Goal: Information Seeking & Learning: Learn about a topic

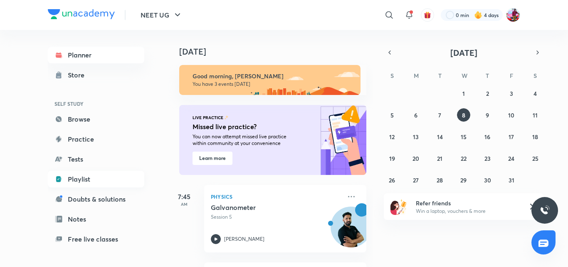
click at [79, 175] on link "Playlist" at bounding box center [96, 178] width 96 height 17
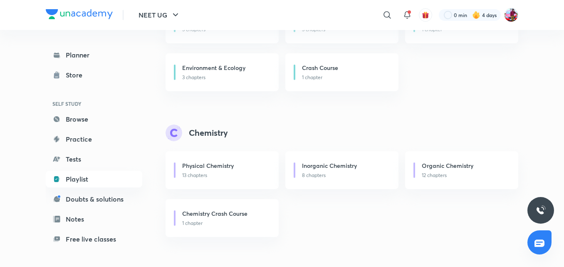
scroll to position [277, 0]
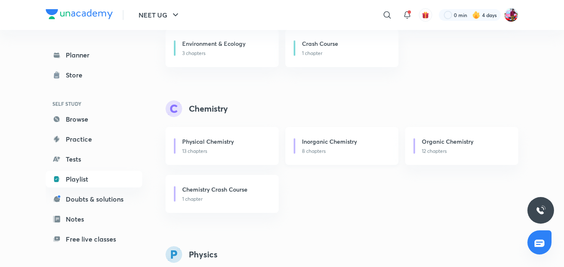
click at [306, 150] on p "8 chapters" at bounding box center [345, 150] width 86 height 7
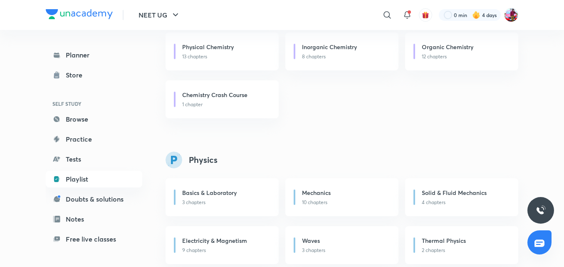
scroll to position [388, 0]
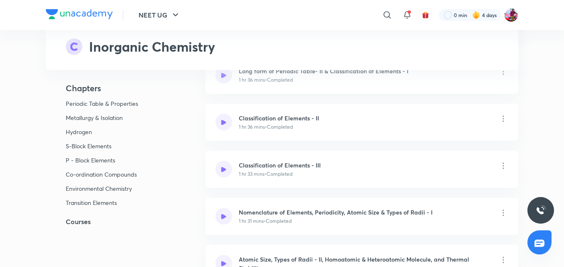
scroll to position [222, 0]
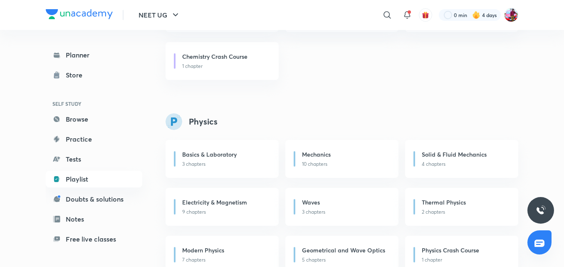
scroll to position [416, 0]
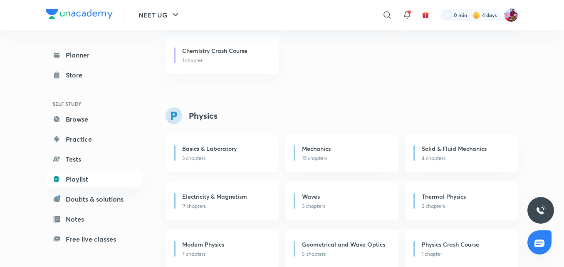
click at [210, 153] on div "Basics & Laboratory" at bounding box center [225, 149] width 86 height 10
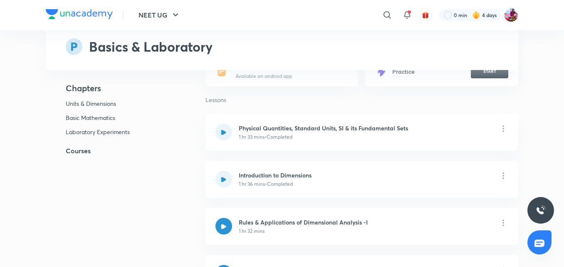
scroll to position [138, 0]
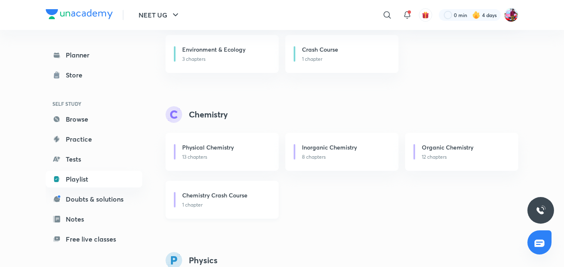
scroll to position [277, 0]
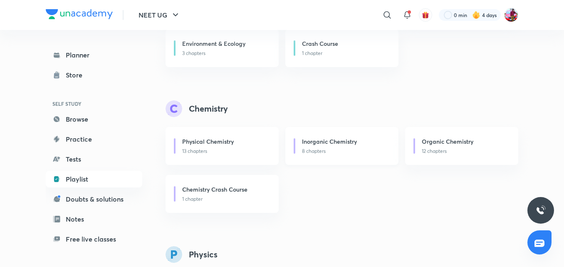
click at [311, 160] on div "Inorganic Chemistry 8 chapters" at bounding box center [341, 146] width 113 height 38
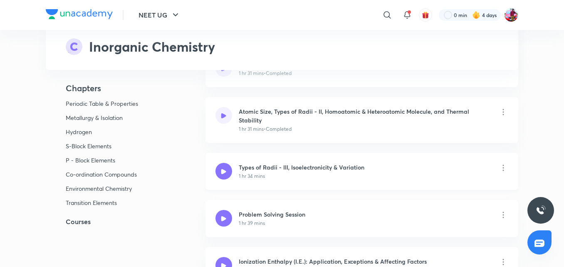
scroll to position [358, 0]
click at [302, 129] on div "1 hr 31 mins • Completed" at bounding box center [365, 128] width 253 height 7
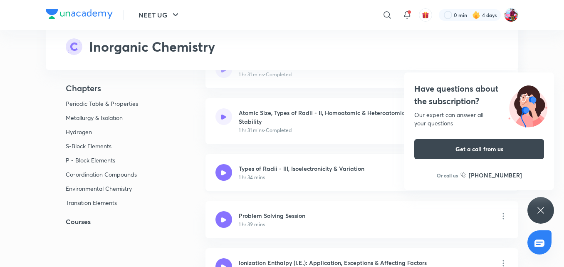
scroll to position [388, 0]
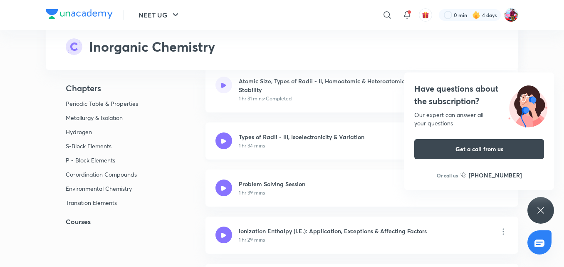
click at [317, 143] on div "1 hr 34 mins" at bounding box center [302, 145] width 126 height 7
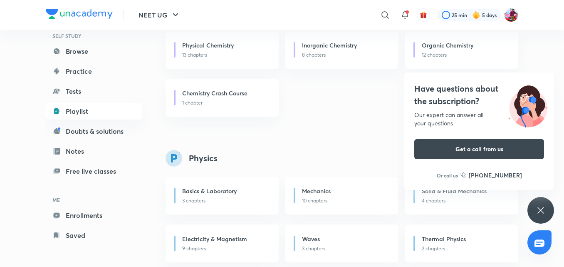
scroll to position [361, 0]
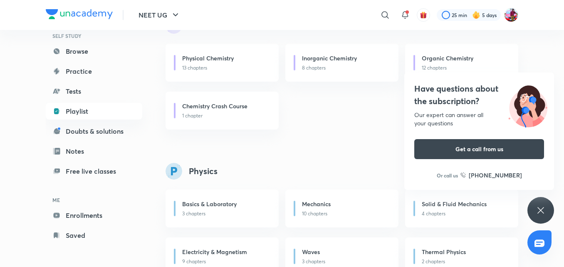
click at [541, 209] on icon at bounding box center [541, 210] width 10 height 10
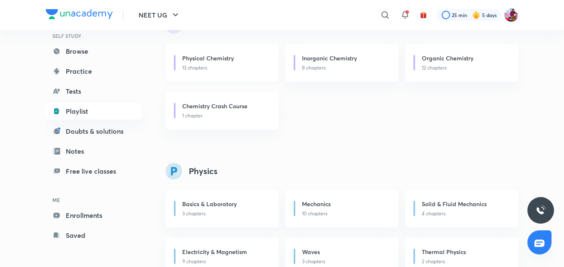
click at [253, 70] on p "13 chapters" at bounding box center [225, 67] width 86 height 7
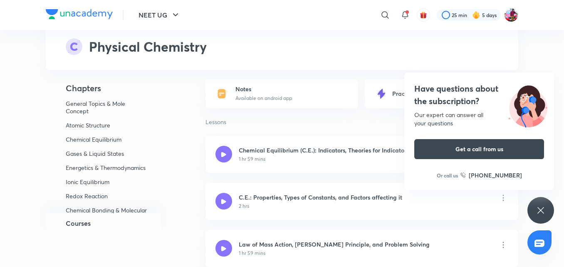
scroll to position [1442, 0]
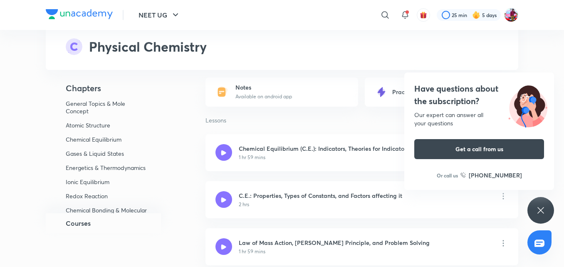
click at [542, 209] on icon at bounding box center [541, 210] width 10 height 10
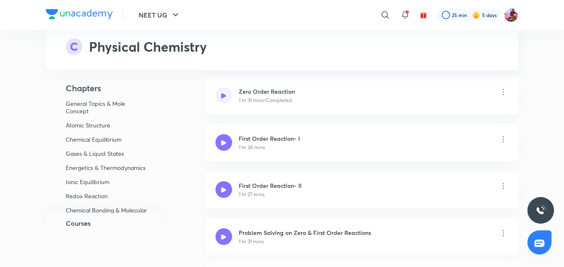
scroll to position [5699, 0]
